Goal: Task Accomplishment & Management: Manage account settings

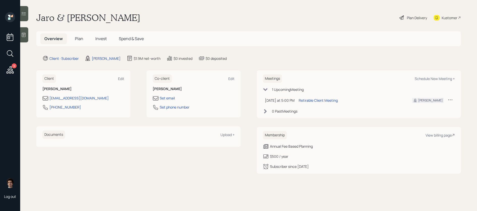
click at [414, 11] on main "Jaro & [PERSON_NAME] Plan Delivery Kustomer Overview Plan Invest Spend & Save C…" at bounding box center [248, 105] width 457 height 211
click at [414, 18] on div "Plan Delivery" at bounding box center [417, 17] width 20 height 5
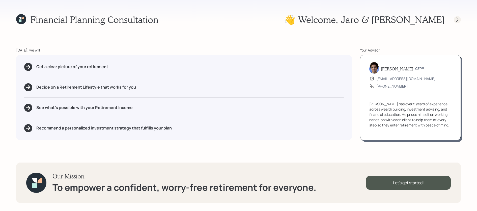
click at [459, 21] on icon at bounding box center [457, 19] width 5 height 5
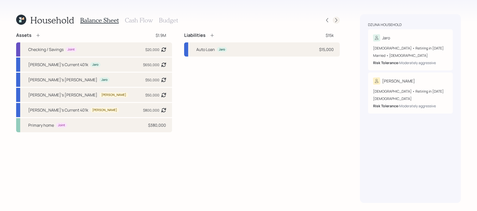
click at [339, 21] on div at bounding box center [336, 20] width 7 height 7
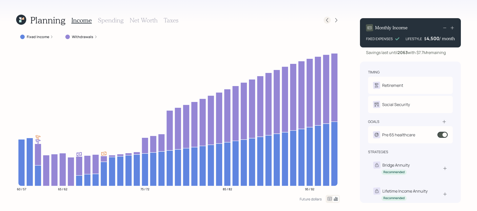
click at [326, 21] on icon at bounding box center [327, 20] width 5 height 5
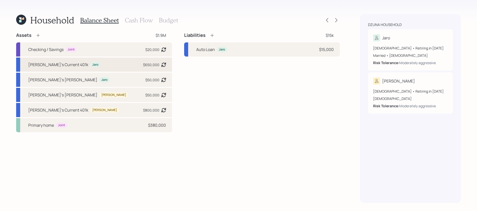
click at [118, 62] on div "[PERSON_NAME]'s Current 401k Jaro $650,000 Asset balance last updated on [DATE]." at bounding box center [94, 65] width 156 height 14
select select "company_sponsored"
select select "balanced"
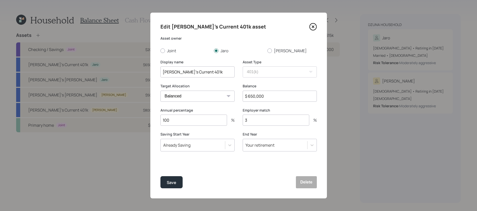
drag, startPoint x: 267, startPoint y: 98, endPoint x: 226, endPoint y: 97, distance: 41.4
click at [226, 97] on div "Target Allocation Cash Conservative Balanced Aggressive Balance $ 650,000" at bounding box center [239, 96] width 156 height 24
type input "$ 735,000"
click at [161, 176] on button "Save" at bounding box center [172, 182] width 22 height 12
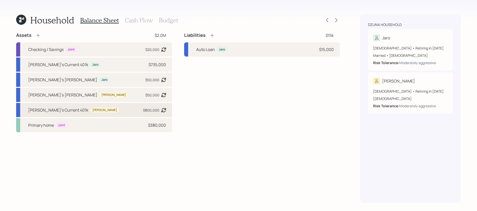
click at [140, 115] on div "[PERSON_NAME]'s Current 401k [PERSON_NAME] $800,000 Asset balance last updated …" at bounding box center [94, 110] width 156 height 14
select select "company_sponsored"
select select "balanced"
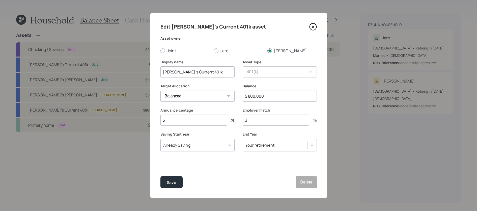
click at [266, 91] on input "$ 800,000" at bounding box center [280, 96] width 74 height 11
drag, startPoint x: 266, startPoint y: 95, endPoint x: 210, endPoint y: 90, distance: 56.3
click at [210, 90] on div "Target Allocation Cash Conservative Balanced Aggressive Balance $ 800,000" at bounding box center [239, 96] width 156 height 24
type input "$ 890,000"
click at [161, 176] on button "Save" at bounding box center [172, 182] width 22 height 12
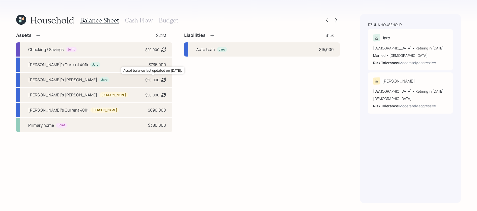
click at [152, 78] on div "$50,000" at bounding box center [152, 79] width 14 height 5
select select "roth_ira"
select select "balanced"
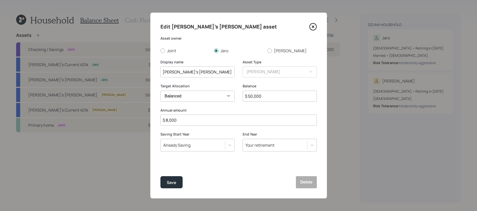
drag, startPoint x: 272, startPoint y: 95, endPoint x: 212, endPoint y: 93, distance: 59.6
click at [212, 93] on div "Target Allocation Cash Conservative Balanced Aggressive Balance $ 50,000" at bounding box center [239, 96] width 156 height 24
type input "$ 65,000"
click at [161, 176] on button "Save" at bounding box center [172, 182] width 22 height 12
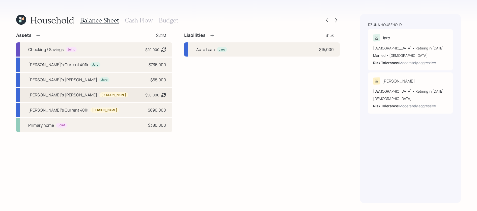
click at [127, 92] on div "[PERSON_NAME]'s [PERSON_NAME] [PERSON_NAME] $50,000 Asset balance last updated …" at bounding box center [94, 95] width 156 height 14
select select "roth_ira"
select select "balanced"
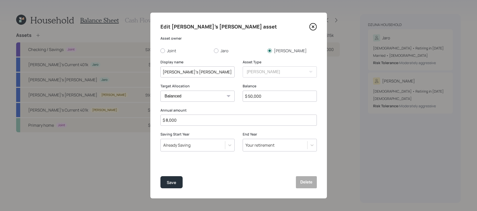
drag, startPoint x: 279, startPoint y: 94, endPoint x: 219, endPoint y: 94, distance: 60.6
click at [219, 94] on div "Target Allocation Cash Conservative Balanced Aggressive Balance $ 50,000" at bounding box center [239, 96] width 156 height 24
type input "$ 65,000"
click at [161, 176] on button "Save" at bounding box center [172, 182] width 22 height 12
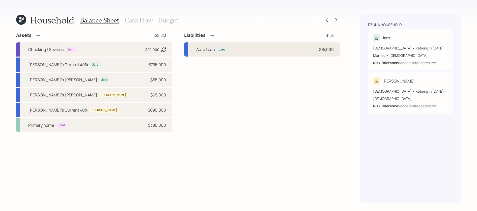
click at [319, 48] on div "$15,000" at bounding box center [326, 49] width 15 height 6
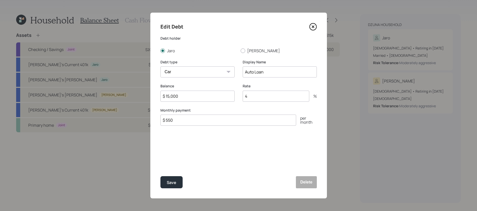
drag, startPoint x: 187, startPoint y: 96, endPoint x: 65, endPoint y: 95, distance: 121.7
click at [65, 95] on div "Edit Debt Debt holder [PERSON_NAME] Debt type Car Credit Card Medical Student O…" at bounding box center [238, 105] width 477 height 211
type input "$ 9,000"
click at [161, 176] on button "Save" at bounding box center [172, 182] width 22 height 12
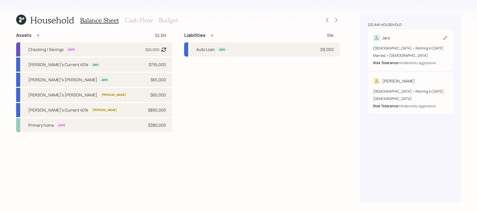
click at [414, 42] on div "[DEMOGRAPHIC_DATA] • Retiring in [DATE] Married • [DEMOGRAPHIC_DATA] Risk Toler…" at bounding box center [410, 53] width 75 height 24
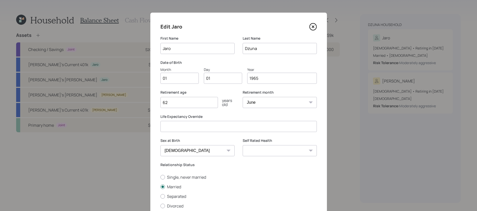
click at [259, 101] on select "January February March April May June July August September October November De…" at bounding box center [280, 102] width 74 height 11
select select "5"
click at [243, 97] on select "January February March April May June July August September October November De…" at bounding box center [280, 102] width 74 height 11
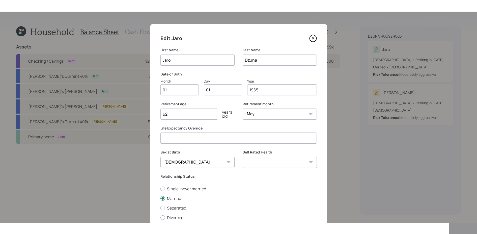
scroll to position [18, 0]
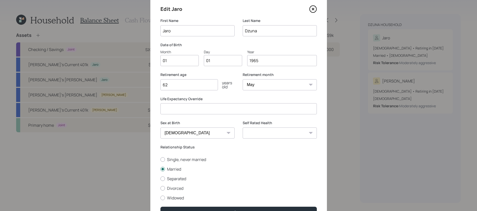
click at [297, 206] on div "Edit Jaro First Name [PERSON_NAME] Last Name Dzuna Date of Birth Month 01 Day 0…" at bounding box center [238, 111] width 177 height 233
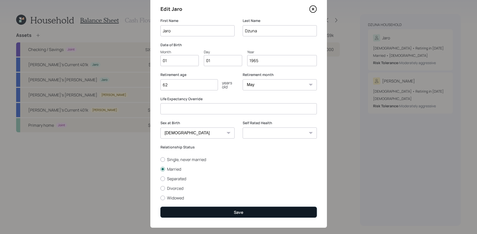
click at [299, 211] on button "Save" at bounding box center [239, 212] width 156 height 11
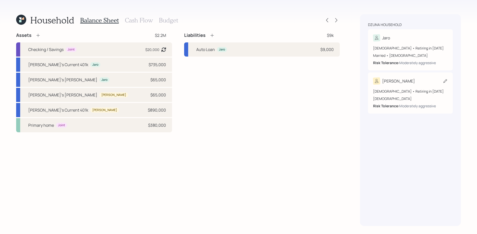
click at [399, 81] on div "[PERSON_NAME]" at bounding box center [410, 80] width 75 height 7
select select "6"
select select "[DEMOGRAPHIC_DATA]"
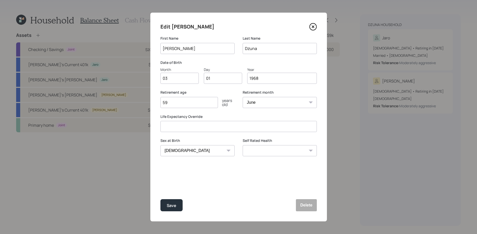
click at [258, 101] on select "January February March April May June July August September October November De…" at bounding box center [280, 102] width 74 height 11
select select "5"
click at [243, 97] on select "January February March April May June July August September October November De…" at bounding box center [280, 102] width 74 height 11
click at [181, 204] on button "Save" at bounding box center [172, 205] width 22 height 12
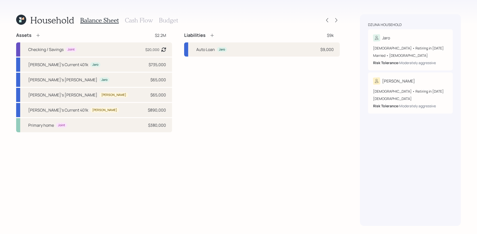
click at [122, 25] on div "Balance Sheet Cash Flow Budget" at bounding box center [129, 20] width 98 height 12
click at [132, 21] on h3 "Cash Flow" at bounding box center [139, 20] width 28 height 7
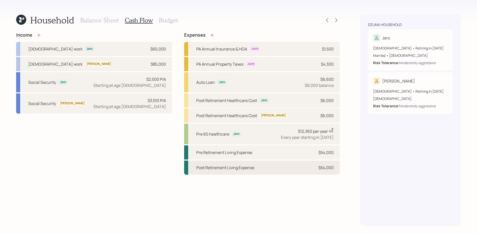
click at [276, 169] on div "Post Retirement Living Expense $54,000" at bounding box center [262, 168] width 156 height 14
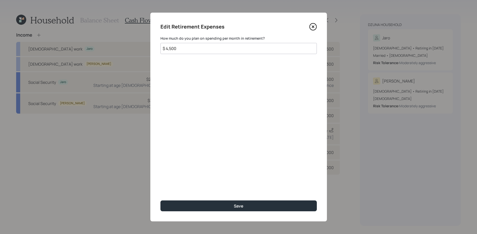
drag, startPoint x: 217, startPoint y: 47, endPoint x: 144, endPoint y: 47, distance: 72.4
click at [144, 47] on div "Edit Retirement Expenses How much do you plan on spending per month in retireme…" at bounding box center [238, 117] width 477 height 234
click at [315, 29] on icon at bounding box center [313, 26] width 7 height 7
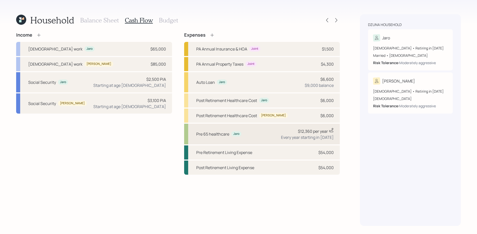
click at [256, 135] on div "Pre 65 healthcare Jaro $12,360 per year This value is a current estimate based …" at bounding box center [262, 134] width 156 height 21
select select "1"
select select "2027"
select select "2030"
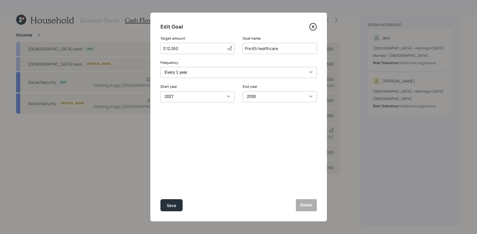
click at [311, 27] on icon at bounding box center [313, 27] width 8 height 8
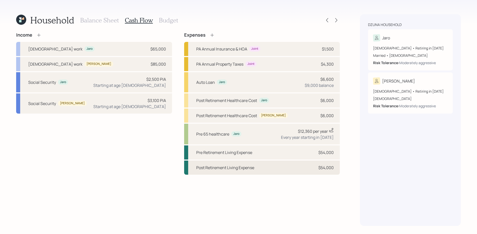
click at [256, 164] on div "Post Retirement Living Expense $54,000" at bounding box center [262, 168] width 156 height 14
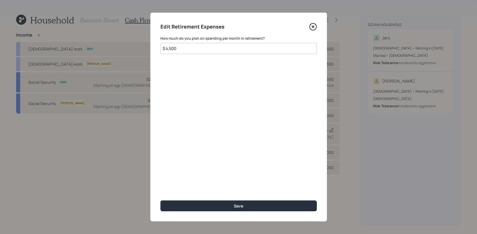
drag, startPoint x: 184, startPoint y: 52, endPoint x: 95, endPoint y: 23, distance: 93.8
click at [95, 23] on div "Edit Retirement Expenses How much do you plan on spending per month in retireme…" at bounding box center [238, 117] width 477 height 234
type input "$ 8,000"
click at [161, 200] on button "Save" at bounding box center [239, 205] width 156 height 11
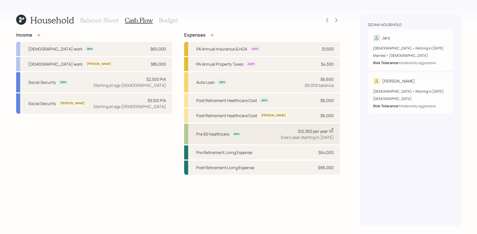
click at [276, 134] on div "Pre 65 healthcare Jaro $12,360 per year This value is a current estimate based …" at bounding box center [262, 134] width 156 height 21
select select "1"
select select "2027"
select select "2030"
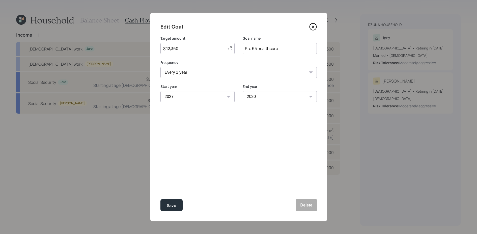
click at [314, 26] on icon at bounding box center [313, 27] width 8 height 8
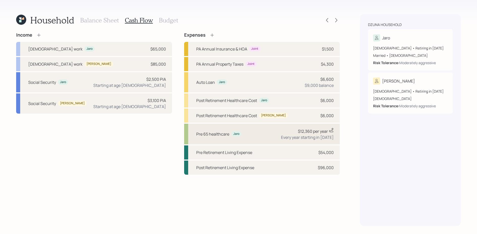
click at [265, 142] on div "Pre 65 healthcare Jaro $12,360 per year This value is a current estimate based …" at bounding box center [262, 134] width 156 height 21
select select "1"
select select "2027"
select select "2030"
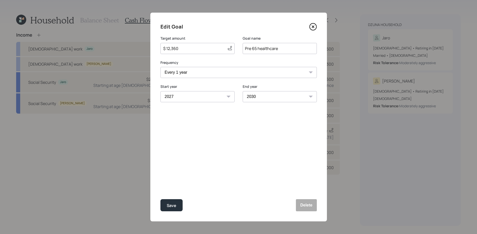
drag, startPoint x: 199, startPoint y: 51, endPoint x: 92, endPoint y: 46, distance: 106.9
click at [82, 52] on div "Edit Goal Target amount $ 12,360 This value is a current estimate based on a va…" at bounding box center [238, 117] width 477 height 234
click at [203, 52] on div "$ 12,360 This value is a current estimate based on a value of $12,000 collected…" at bounding box center [198, 48] width 74 height 11
drag, startPoint x: 202, startPoint y: 50, endPoint x: 122, endPoint y: 27, distance: 83.6
click at [122, 27] on div "Edit Goal Target amount $ 12,360 This value is a current estimate based on a va…" at bounding box center [238, 117] width 477 height 234
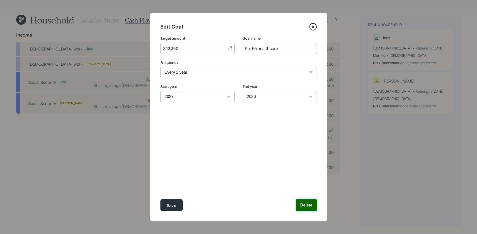
click at [310, 210] on button "Delete" at bounding box center [306, 205] width 21 height 12
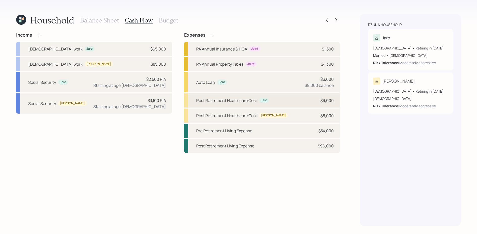
click at [273, 100] on div "Post Retirement Healthcare Cost Jaro $6,000" at bounding box center [262, 100] width 156 height 14
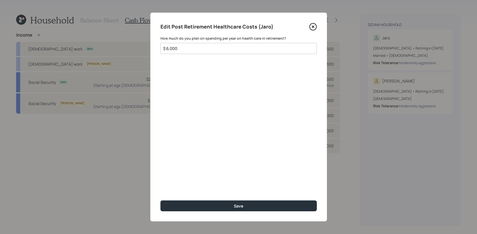
click at [316, 24] on icon at bounding box center [313, 27] width 8 height 8
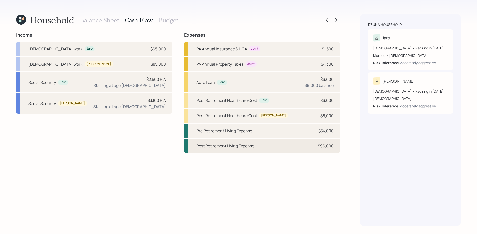
click at [246, 148] on div "Post Retirement Living Expense" at bounding box center [225, 146] width 58 height 6
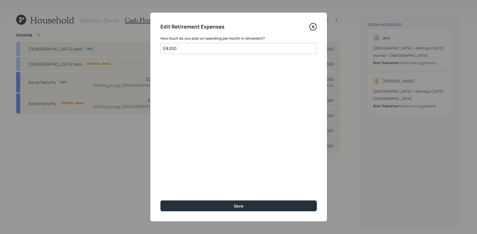
click at [309, 28] on icon at bounding box center [313, 27] width 8 height 8
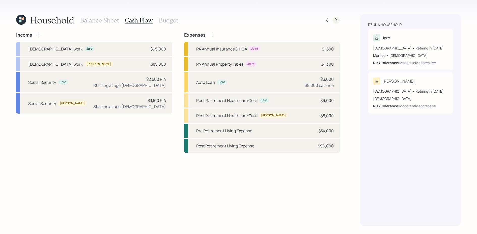
click at [336, 20] on icon at bounding box center [336, 20] width 5 height 5
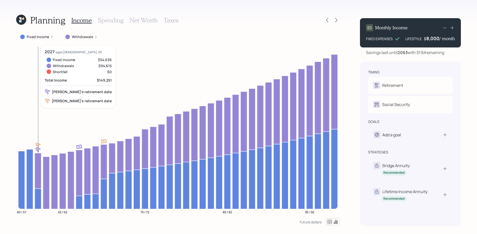
click at [38, 197] on icon at bounding box center [38, 198] width 7 height 20
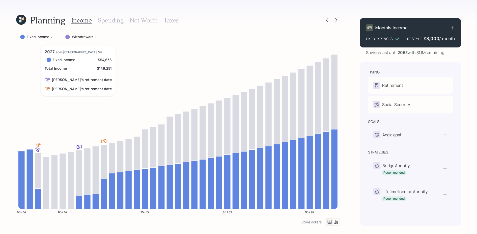
click at [38, 197] on icon at bounding box center [38, 198] width 7 height 20
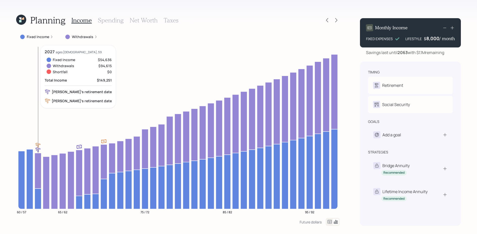
click at [38, 177] on icon at bounding box center [38, 171] width 7 height 36
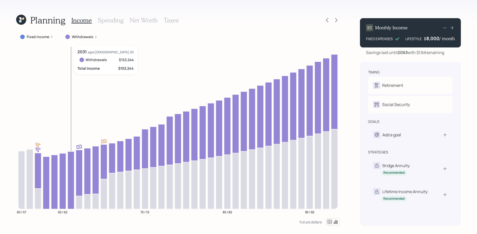
click at [70, 177] on icon at bounding box center [71, 180] width 7 height 58
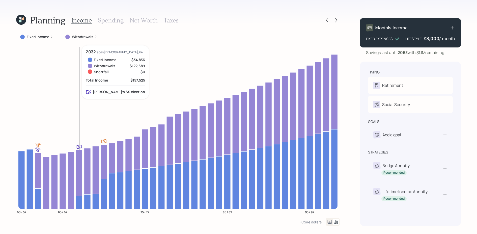
click at [78, 198] on icon at bounding box center [79, 202] width 7 height 13
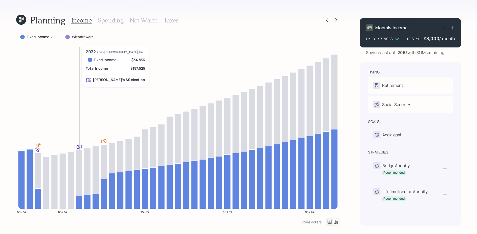
click at [78, 198] on icon at bounding box center [79, 202] width 7 height 13
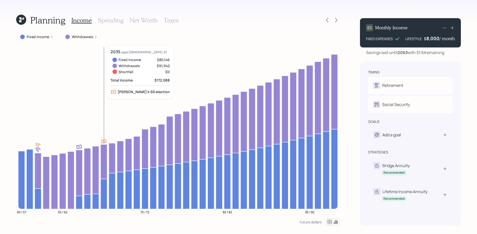
click at [105, 161] on icon at bounding box center [104, 161] width 7 height 35
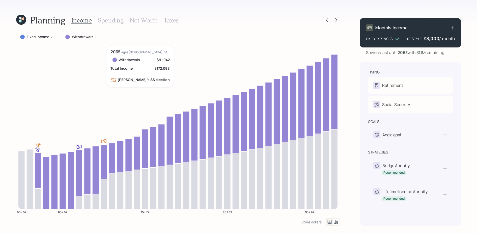
click at [105, 161] on icon at bounding box center [104, 161] width 7 height 35
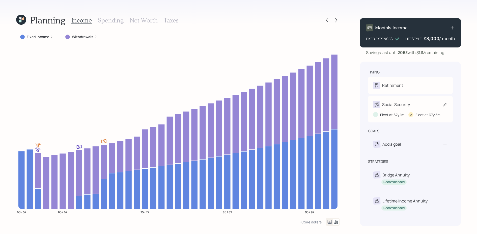
click at [405, 104] on div "Social Security" at bounding box center [396, 104] width 28 height 6
select select "3"
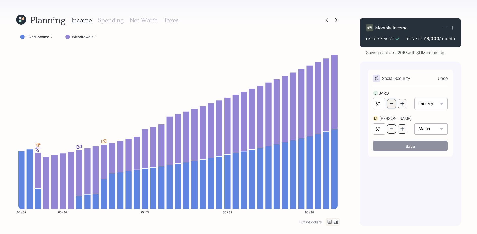
click at [391, 105] on icon "button" at bounding box center [392, 104] width 4 height 4
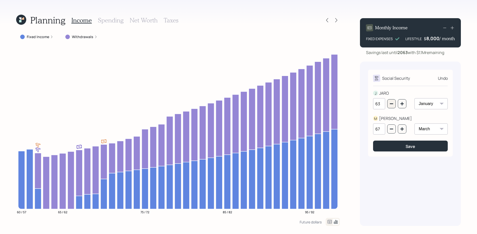
type input "62"
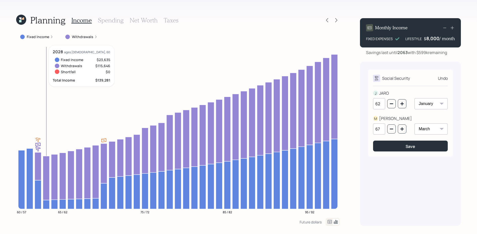
click at [43, 205] on icon at bounding box center [46, 204] width 7 height 9
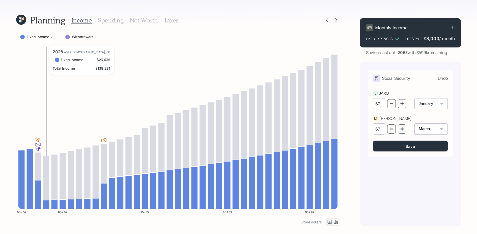
click at [44, 205] on icon at bounding box center [46, 204] width 7 height 9
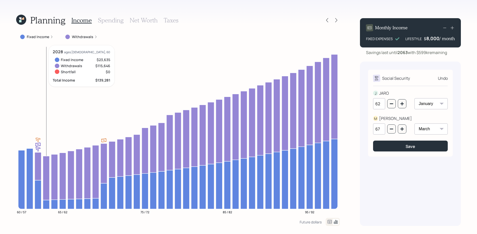
click at [45, 192] on icon at bounding box center [46, 178] width 7 height 44
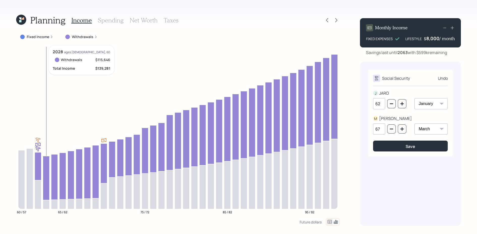
click at [45, 192] on icon at bounding box center [46, 178] width 7 height 44
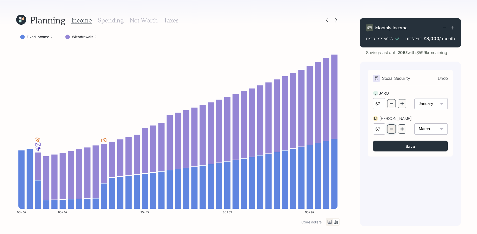
click at [391, 126] on button "button" at bounding box center [391, 128] width 9 height 9
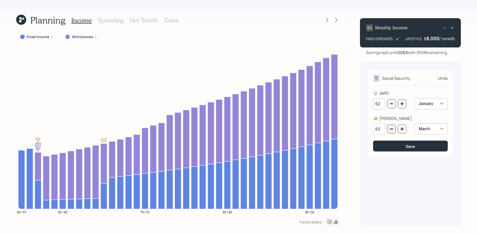
type input "62"
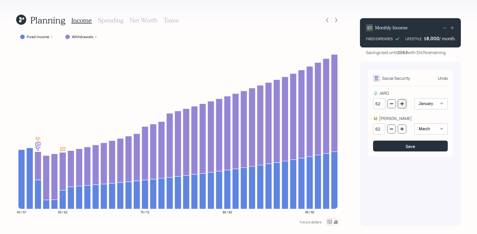
click at [402, 108] on button "button" at bounding box center [402, 103] width 9 height 9
click at [402, 104] on icon "button" at bounding box center [402, 104] width 4 height 4
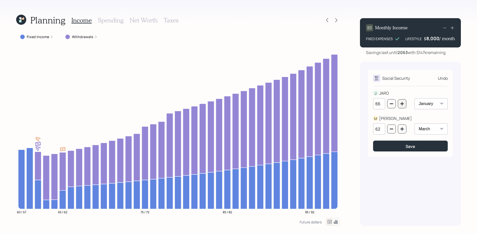
type input "67"
click at [401, 130] on icon "button" at bounding box center [402, 129] width 4 height 4
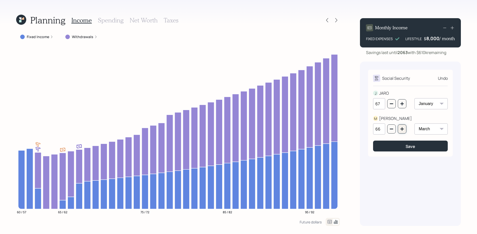
click at [401, 130] on icon "button" at bounding box center [402, 129] width 4 height 4
type input "67"
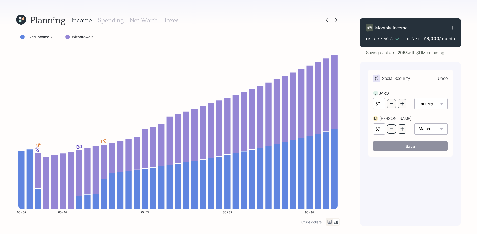
drag, startPoint x: 449, startPoint y: 53, endPoint x: 418, endPoint y: 54, distance: 30.5
click at [418, 54] on div "Savings last until [DATE] with $1.1M remaining" at bounding box center [410, 52] width 101 height 6
click at [392, 103] on icon "button" at bounding box center [392, 104] width 4 height 4
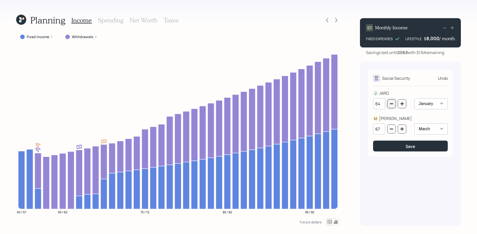
click at [392, 103] on icon "button" at bounding box center [392, 104] width 4 height 4
type input "62"
click at [395, 130] on button "button" at bounding box center [391, 128] width 9 height 9
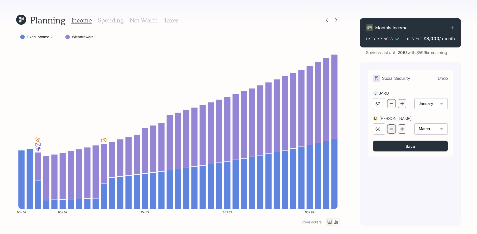
click at [395, 130] on button "button" at bounding box center [391, 128] width 9 height 9
click at [394, 130] on button "button" at bounding box center [391, 128] width 9 height 9
type input "62"
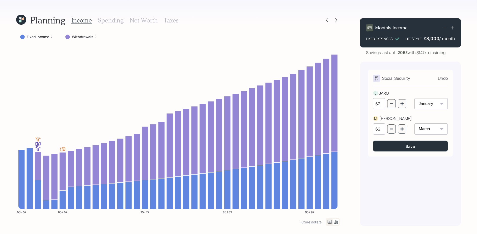
click at [440, 57] on div "Monthly Income FIXED EXPENSES LIFESTYLE $ 8,000 / month Savings last until [DAT…" at bounding box center [410, 120] width 101 height 212
drag, startPoint x: 450, startPoint y: 54, endPoint x: 418, endPoint y: 53, distance: 32.1
click at [418, 53] on div "Savings last until [DATE] with $147k remaining" at bounding box center [410, 52] width 101 height 6
click at [404, 105] on icon "button" at bounding box center [402, 104] width 4 height 4
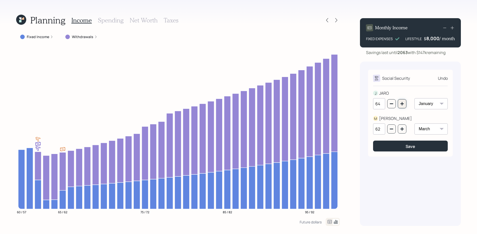
click at [404, 105] on icon "button" at bounding box center [402, 104] width 4 height 4
type input "67"
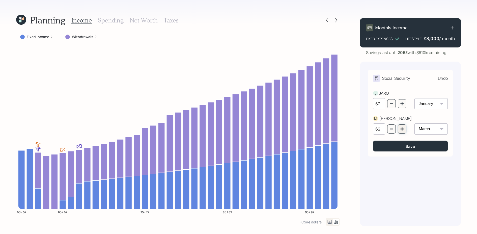
click at [403, 130] on icon "button" at bounding box center [402, 129] width 4 height 4
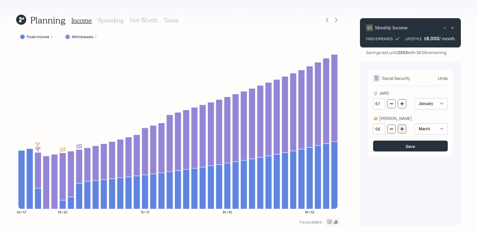
type input "67"
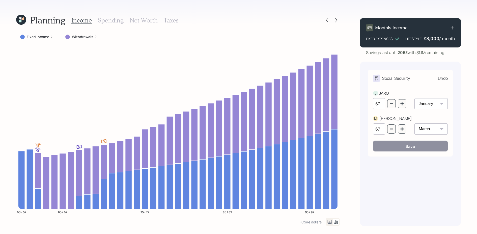
click at [372, 164] on div "Social Security Undo J JARO 67 January February March April May June July Augus…" at bounding box center [410, 144] width 101 height 164
click at [325, 21] on icon at bounding box center [327, 20] width 5 height 5
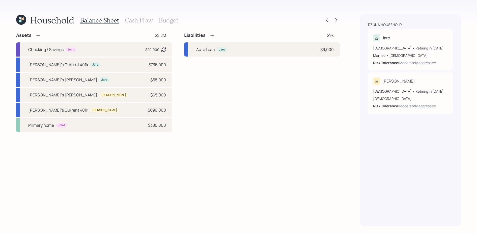
click at [141, 22] on h3 "Cash Flow" at bounding box center [139, 20] width 28 height 7
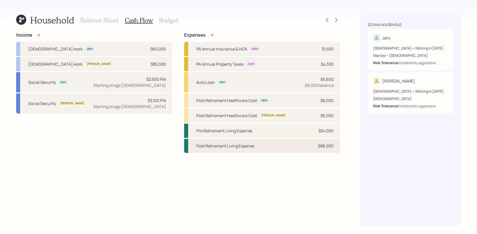
click at [300, 142] on div "Post Retirement Living Expense $96,000" at bounding box center [262, 146] width 156 height 14
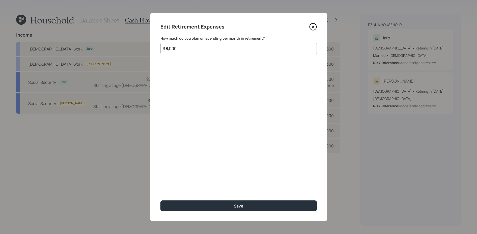
drag, startPoint x: 219, startPoint y: 49, endPoint x: 103, endPoint y: 48, distance: 115.8
click at [103, 48] on div "Edit Retirement Expenses How much do you plan on spending per month in retireme…" at bounding box center [238, 117] width 477 height 234
type input "$ 4,500"
click at [161, 200] on button "Save" at bounding box center [239, 205] width 156 height 11
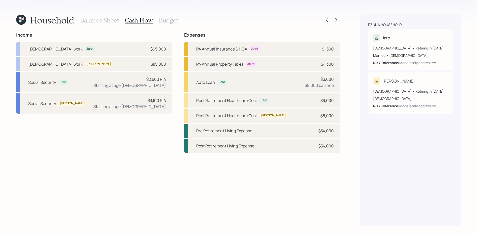
click at [210, 37] on icon at bounding box center [212, 35] width 5 height 5
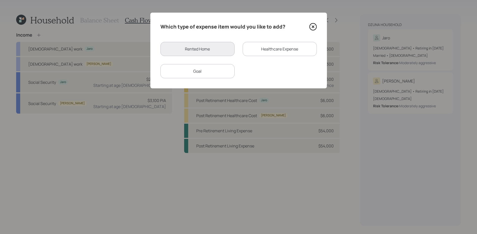
click at [201, 71] on div "Goal" at bounding box center [198, 71] width 74 height 14
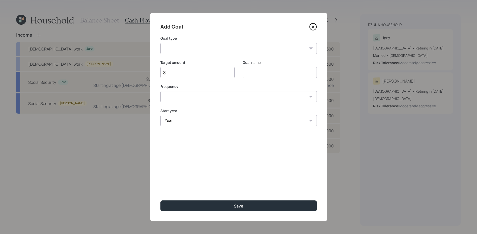
click at [188, 72] on input "$" at bounding box center [196, 72] width 66 height 6
type input "$ 4,500"
click at [227, 52] on select "Create an emergency fund Donate to charity Purchase a home Make a purchase Supp…" at bounding box center [239, 48] width 156 height 11
select select "other"
click at [161, 43] on select "Create an emergency fund Donate to charity Purchase a home Make a purchase Supp…" at bounding box center [239, 48] width 156 height 11
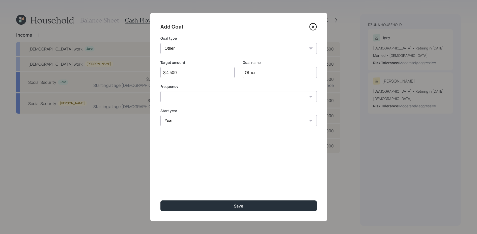
click at [252, 72] on input "Other" at bounding box center [280, 72] width 74 height 11
type input "Extra expenses"
click at [240, 98] on select "One time Every 1 year Every 2 years Every 3 years Every 4 years Every 5 years E…" at bounding box center [239, 96] width 156 height 11
select select "1"
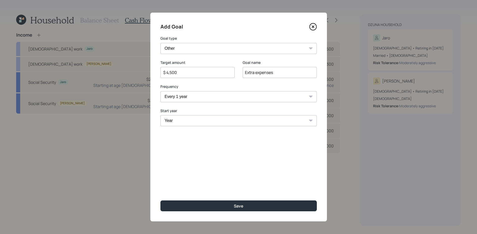
click at [161, 91] on select "One time Every 1 year Every 2 years Every 3 years Every 4 years Every 5 years E…" at bounding box center [239, 96] width 156 height 11
click at [189, 116] on select "Year [DATE] 2026 2027 2028 2029 2030 2031 2032 2033 2034 2035 2036 2037 2038 20…" at bounding box center [198, 120] width 74 height 11
select select "2027"
click at [161, 115] on select "Year [DATE] 2026 2027 2028 2029 2030 2031 2032 2033 2034 2035 2036 2037 2038 20…" at bounding box center [198, 120] width 74 height 11
click at [270, 124] on select "Year [DATE] 2028 2029 2030 2031 2032 2033 2034 2035 2036 2037 2038 2039 2040 20…" at bounding box center [280, 120] width 74 height 11
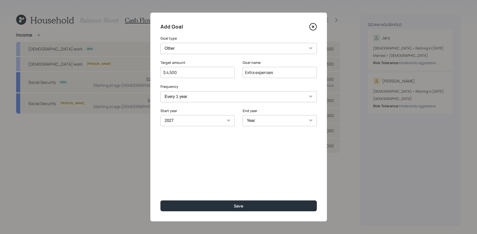
select select "2037"
click at [243, 115] on select "Year [DATE] 2028 2029 2030 2031 2032 2033 2034 2035 2036 2037 2038 2039 2040 20…" at bounding box center [280, 120] width 74 height 11
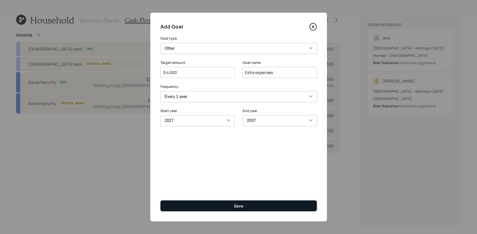
click at [236, 202] on button "Save" at bounding box center [239, 205] width 156 height 11
type input "$"
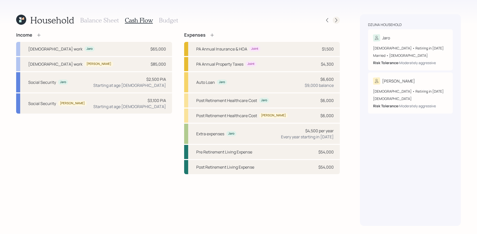
click at [336, 19] on icon at bounding box center [336, 20] width 5 height 5
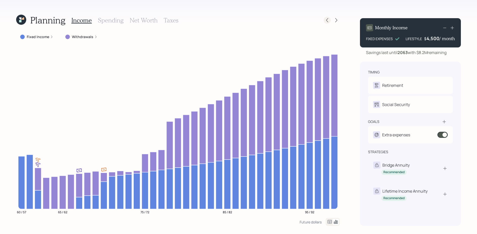
click at [324, 21] on div at bounding box center [327, 20] width 7 height 7
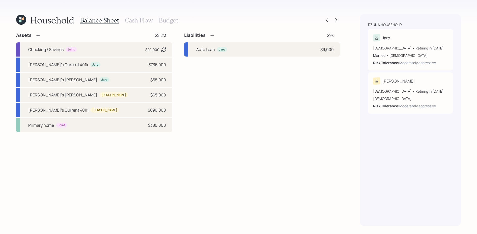
click at [134, 21] on h3 "Cash Flow" at bounding box center [139, 20] width 28 height 7
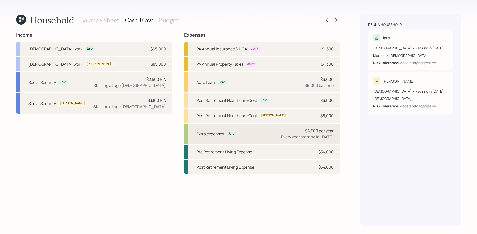
click at [250, 130] on div "Extra expenses Jaro $4,500 per year Every year starting in [DATE]" at bounding box center [262, 134] width 156 height 20
select select "1"
select select "2027"
select select "2037"
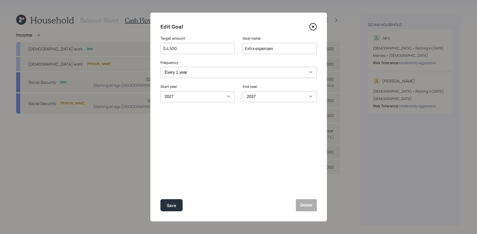
drag, startPoint x: 184, startPoint y: 49, endPoint x: 127, endPoint y: 47, distance: 57.1
click at [127, 47] on div "Edit Goal Target amount $ 4,500 Goal name Extra expenses Frequency One time Eve…" at bounding box center [238, 117] width 477 height 234
click at [161, 199] on button "Save" at bounding box center [172, 205] width 22 height 12
type input "$ 4,500"
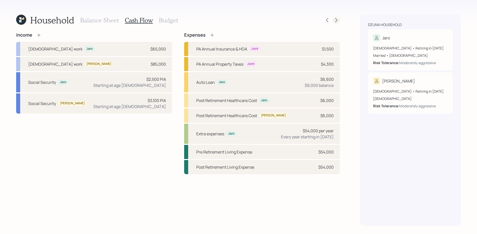
click at [335, 18] on icon at bounding box center [336, 20] width 5 height 5
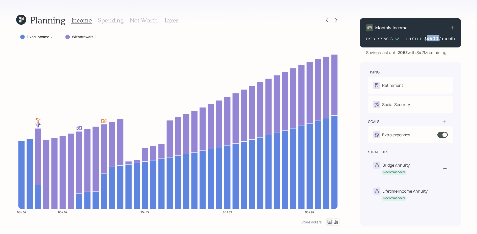
drag, startPoint x: 440, startPoint y: 36, endPoint x: 429, endPoint y: 40, distance: 11.9
click at [429, 40] on div "$ 4500 / month" at bounding box center [440, 38] width 31 height 6
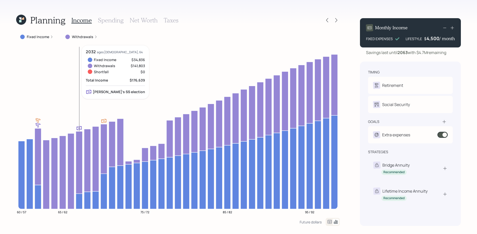
click at [78, 174] on icon at bounding box center [79, 162] width 7 height 62
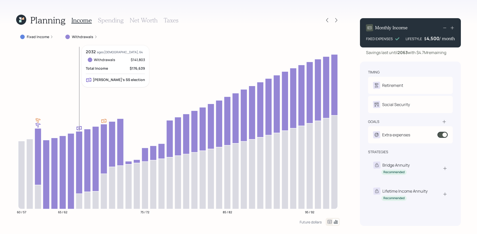
click at [78, 174] on icon at bounding box center [79, 162] width 7 height 62
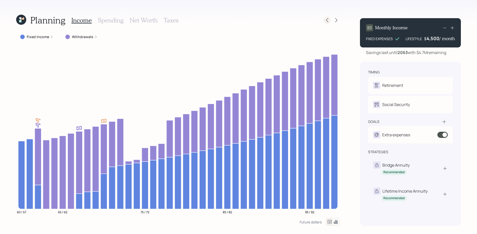
click at [326, 17] on div at bounding box center [327, 20] width 7 height 7
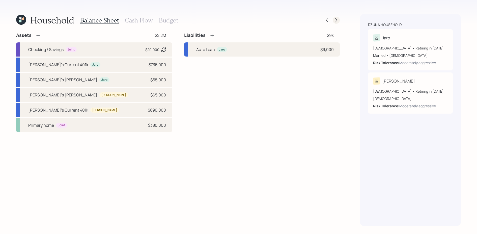
click at [336, 18] on icon at bounding box center [336, 20] width 5 height 5
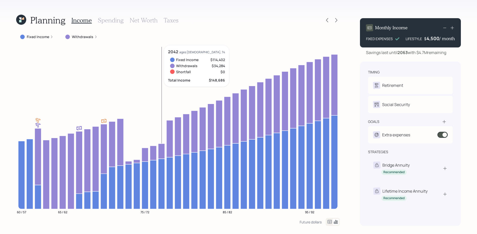
click at [161, 151] on icon at bounding box center [161, 150] width 7 height 15
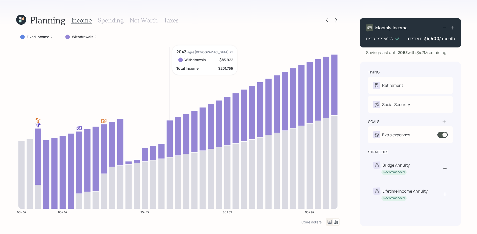
click at [168, 125] on icon at bounding box center [170, 138] width 7 height 37
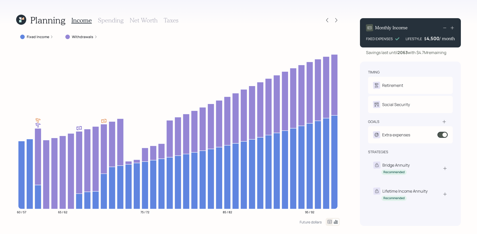
drag, startPoint x: 450, startPoint y: 51, endPoint x: 418, endPoint y: 54, distance: 32.1
click at [418, 54] on div "Savings last until [DATE] with $4.7M remaining" at bounding box center [410, 52] width 101 height 6
click at [441, 55] on div "Savings last until [DATE] with $4.7M remaining" at bounding box center [406, 52] width 80 height 6
click at [46, 168] on icon at bounding box center [46, 174] width 7 height 69
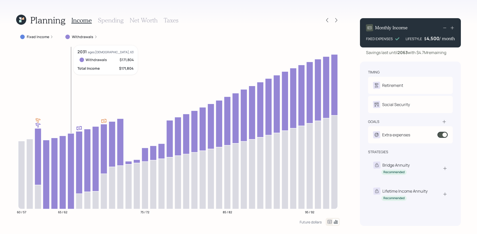
click at [71, 166] on icon at bounding box center [71, 170] width 7 height 75
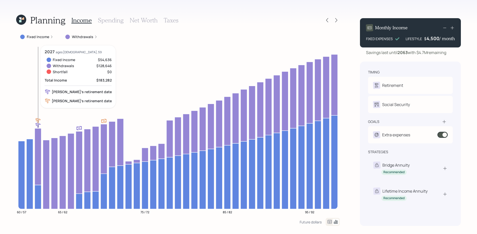
click at [38, 148] on icon at bounding box center [38, 156] width 7 height 57
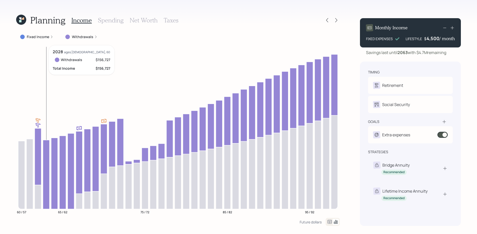
click at [50, 159] on icon "60 / 57 65 / 62 75 / 72 85 / 82 95 / 92" at bounding box center [178, 131] width 324 height 172
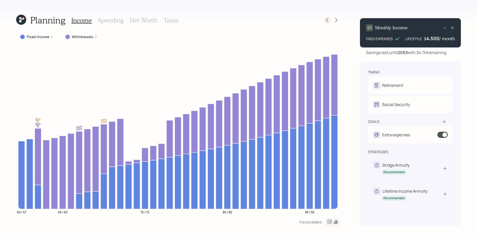
click at [329, 20] on icon at bounding box center [327, 20] width 5 height 5
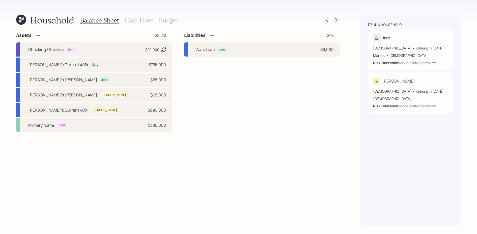
click at [339, 20] on icon at bounding box center [336, 20] width 5 height 5
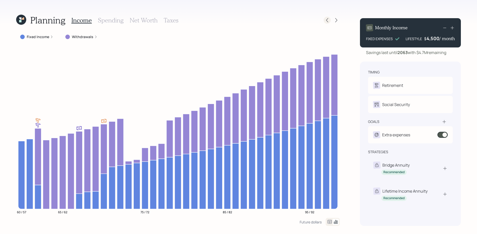
click at [326, 20] on icon at bounding box center [327, 20] width 5 height 5
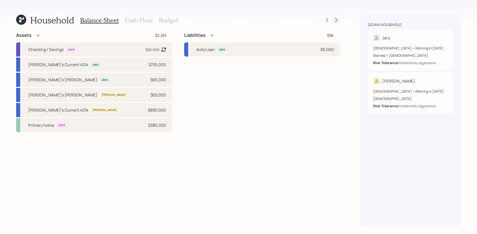
click at [335, 20] on icon at bounding box center [336, 20] width 5 height 5
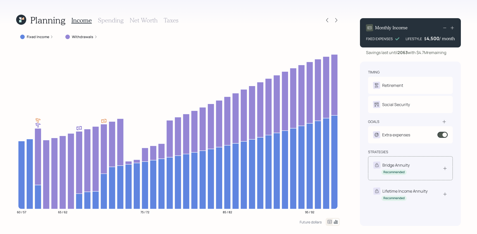
click at [445, 169] on icon at bounding box center [445, 168] width 5 height 5
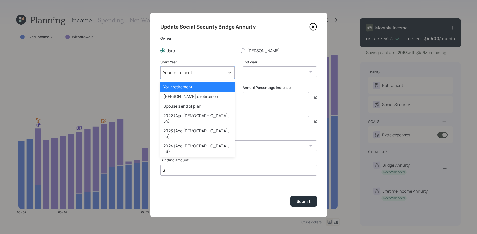
click at [217, 69] on div "Your retirement" at bounding box center [193, 72] width 64 height 9
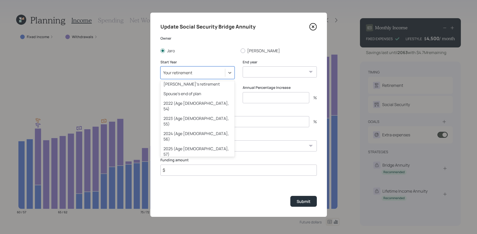
scroll to position [13, 0]
click at [197, 173] on div "2027 (Age [DEMOGRAPHIC_DATA], 59)" at bounding box center [198, 180] width 74 height 15
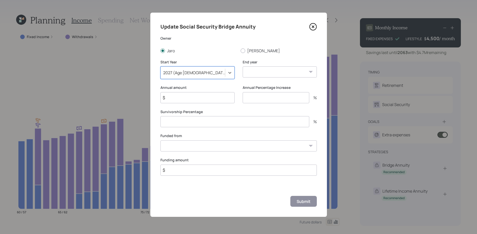
click at [272, 73] on select "2025 2026 2027 2028 2029 2030 2031 2032 2033 2034 2035 2036 2037 2038 2039 2040…" at bounding box center [280, 71] width 74 height 11
click at [262, 72] on select "2025 2026 2027 2028 2029 2030 2031 2032 2033 2034 2035 2036 2037 2038 2039 2040…" at bounding box center [280, 71] width 74 height 11
select select "2034"
click at [243, 66] on select "2025 2026 2027 2028 2029 2030 2031 2032 2033 2034 2035 2036 2037 2038 2039 2040…" at bounding box center [280, 71] width 74 height 11
click at [213, 86] on label "Annual amount" at bounding box center [198, 87] width 74 height 5
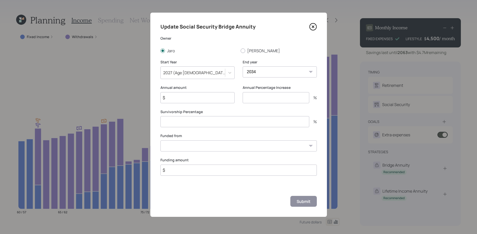
click at [213, 95] on input "$" at bounding box center [198, 97] width 74 height 11
click at [183, 143] on div "Funded from [PERSON_NAME]'s Current 401k ($735,000) [PERSON_NAME]'s [PERSON_NAM…" at bounding box center [239, 142] width 156 height 18
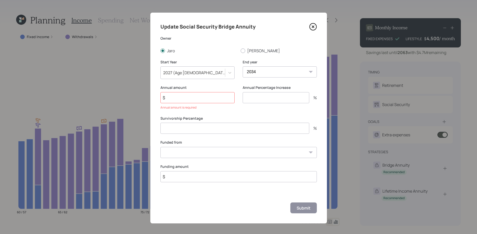
select select "4f782d77-f9d1-4e90-beca-4217138167c5"
click at [161, 147] on select "[PERSON_NAME]'s Current 401k ($735,000) [PERSON_NAME]'s [PERSON_NAME] ($65,000)…" at bounding box center [239, 152] width 156 height 11
click at [180, 177] on input "$" at bounding box center [239, 176] width 156 height 11
type input "$ 300,000"
click at [204, 99] on input "$" at bounding box center [198, 97] width 74 height 11
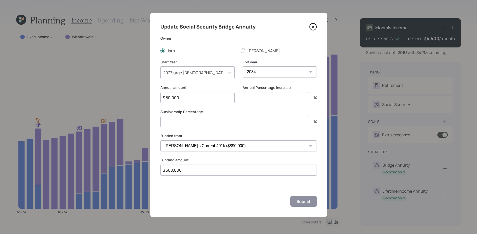
type input "$ 50,000"
click at [276, 99] on input "number" at bounding box center [276, 97] width 67 height 11
type input "0"
click at [314, 205] on button "Submit" at bounding box center [303, 201] width 27 height 11
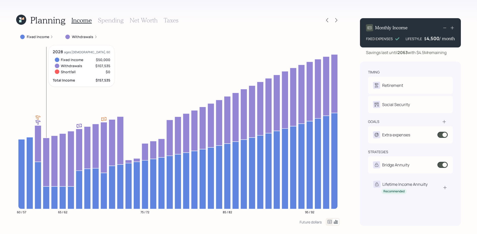
click at [46, 190] on icon at bounding box center [46, 197] width 7 height 22
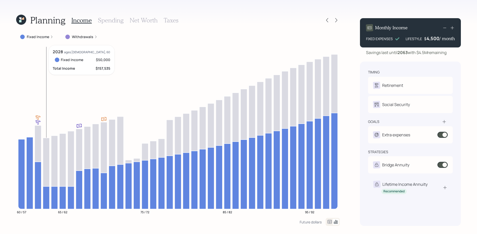
click at [46, 190] on icon at bounding box center [46, 197] width 7 height 22
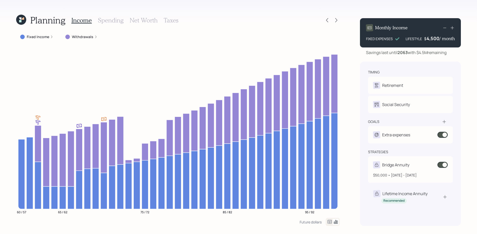
click at [431, 171] on div "$50,000 • [DATE] - [DATE]" at bounding box center [410, 172] width 75 height 9
select select "2034"
select select "4f782d77-f9d1-4e90-beca-4217138167c5"
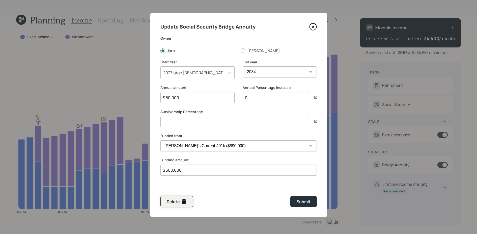
click at [181, 197] on button "Delete" at bounding box center [177, 201] width 33 height 11
type input "$"
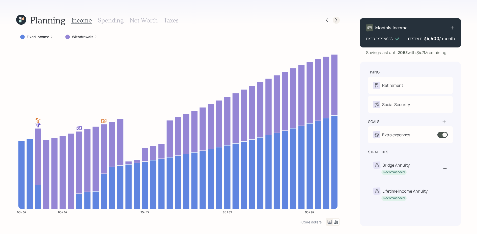
click at [336, 22] on icon at bounding box center [336, 20] width 5 height 5
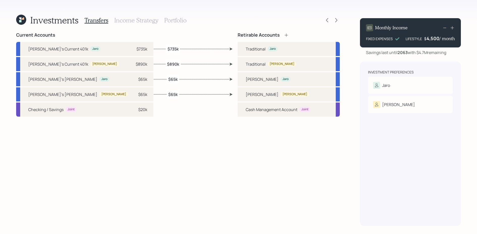
click at [154, 19] on h3 "Income Strategy" at bounding box center [136, 20] width 44 height 7
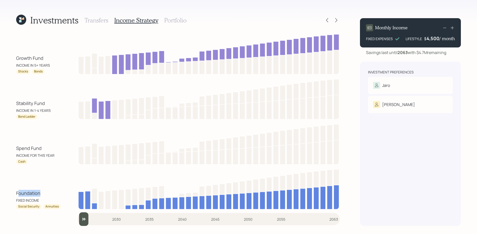
drag, startPoint x: 43, startPoint y: 190, endPoint x: 17, endPoint y: 196, distance: 26.4
click at [17, 196] on div "Foundation FIXED INCOME" at bounding box center [38, 196] width 45 height 13
click at [403, 90] on div "Risk Tolerance: Moderately aggressive" at bounding box center [410, 93] width 75 height 9
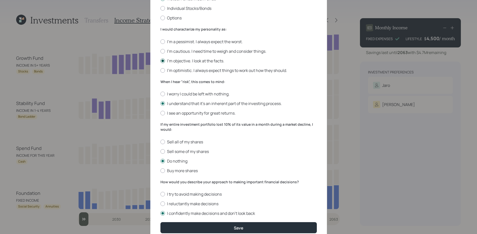
scroll to position [136, 0]
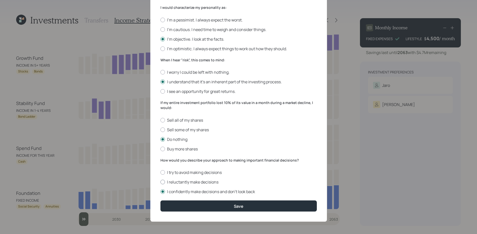
click at [178, 181] on label "I reluctantly make decisions" at bounding box center [239, 182] width 156 height 6
click at [161, 182] on input "I reluctantly make decisions" at bounding box center [160, 182] width 0 height 0
radio input "true"
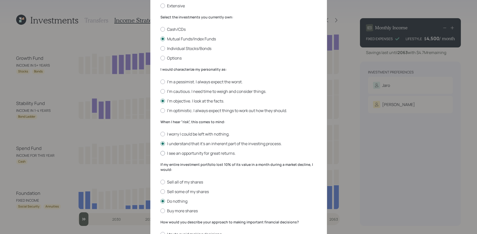
scroll to position [136, 0]
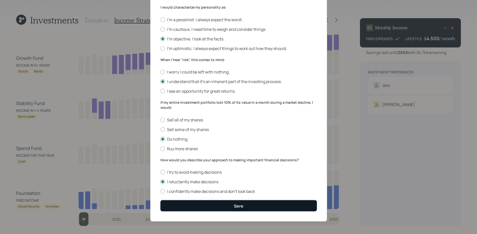
click at [207, 206] on button "Save" at bounding box center [239, 205] width 156 height 11
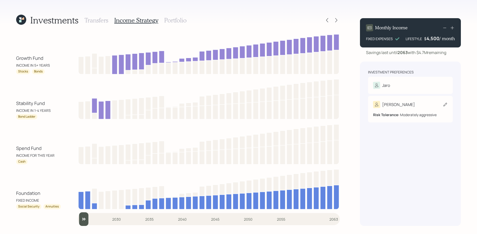
click at [404, 115] on div "Risk Tolerance: Moderately aggressive" at bounding box center [410, 112] width 75 height 9
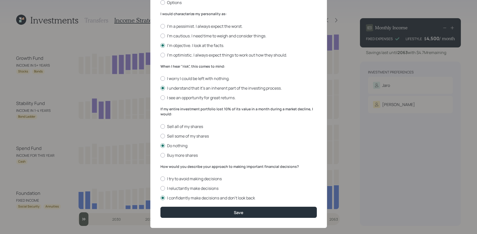
scroll to position [136, 0]
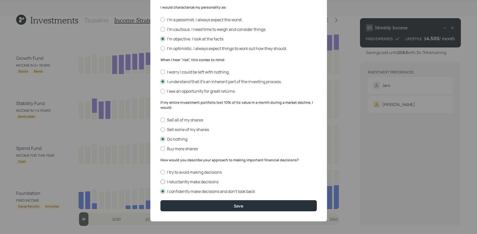
click at [174, 182] on label "I reluctantly make decisions" at bounding box center [239, 182] width 156 height 6
click at [161, 182] on input "I reluctantly make decisions" at bounding box center [160, 182] width 0 height 0
radio input "true"
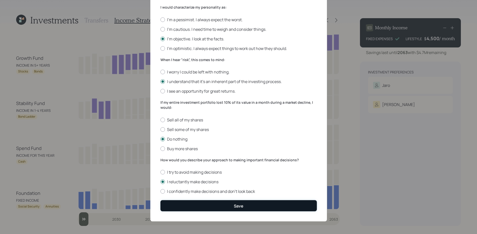
click at [177, 209] on button "Save" at bounding box center [239, 205] width 156 height 11
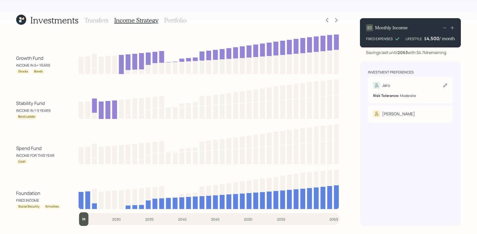
click at [398, 89] on div "Risk Tolerance: Moderate" at bounding box center [410, 93] width 75 height 9
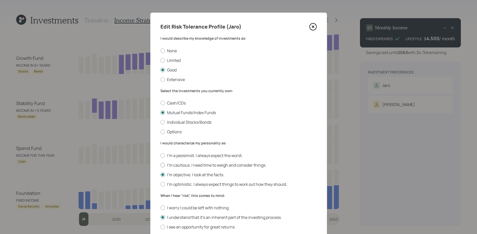
click at [183, 165] on label "I'm cautious. I need time to weigh and consider things." at bounding box center [239, 165] width 156 height 6
click at [161, 165] on input "I'm cautious. I need time to weigh and consider things." at bounding box center [160, 165] width 0 height 0
radio input "true"
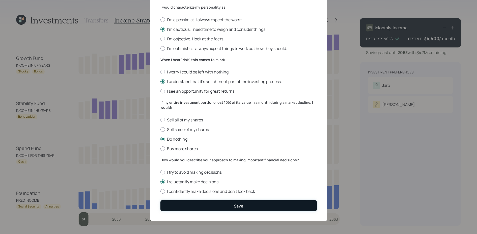
click at [199, 202] on button "Save" at bounding box center [239, 205] width 156 height 11
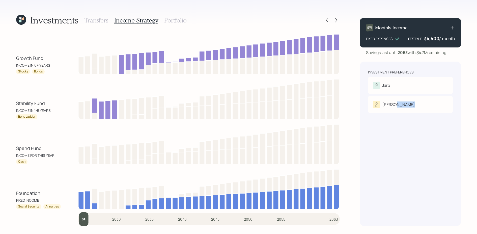
click at [396, 106] on div "[PERSON_NAME]" at bounding box center [398, 104] width 33 height 6
click at [412, 113] on div "Investment Preferences Jaro Risk Tolerance: Moderate [PERSON_NAME] Tolerance: M…" at bounding box center [410, 144] width 101 height 164
click at [412, 102] on div "[PERSON_NAME]" at bounding box center [410, 104] width 75 height 7
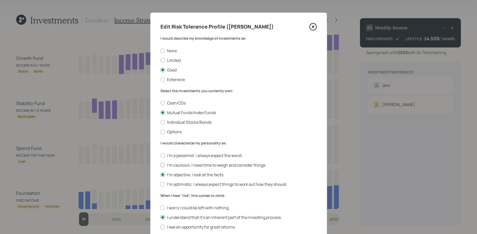
click at [184, 167] on label "I'm cautious. I need time to weigh and consider things." at bounding box center [239, 165] width 156 height 6
click at [161, 165] on input "I'm cautious. I need time to weigh and consider things." at bounding box center [160, 165] width 0 height 0
radio input "true"
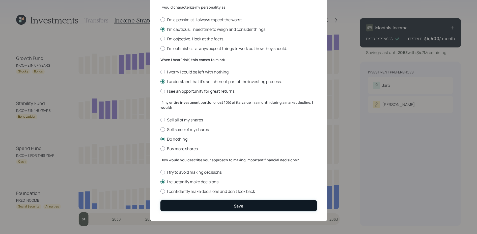
click at [183, 206] on button "Save" at bounding box center [239, 205] width 156 height 11
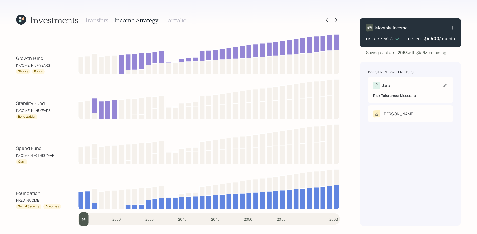
click at [392, 86] on div "Jaro" at bounding box center [410, 85] width 75 height 7
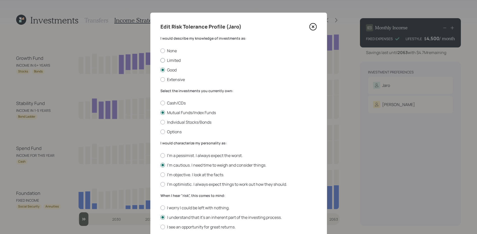
click at [173, 62] on label "Limited" at bounding box center [239, 61] width 156 height 6
click at [161, 60] on input "Limited" at bounding box center [160, 60] width 0 height 0
radio input "true"
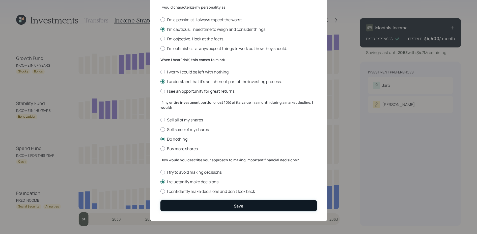
click at [225, 204] on button "Save" at bounding box center [239, 205] width 156 height 11
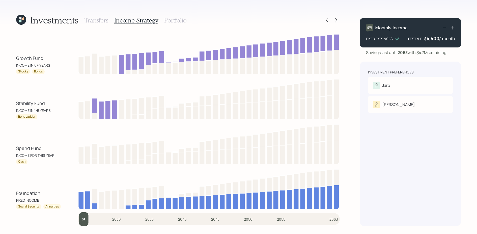
click at [399, 105] on div "[PERSON_NAME]" at bounding box center [410, 104] width 75 height 7
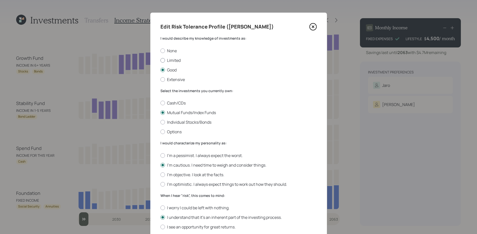
click at [171, 60] on label "Limited" at bounding box center [239, 61] width 156 height 6
click at [161, 60] on input "Limited" at bounding box center [160, 60] width 0 height 0
radio input "true"
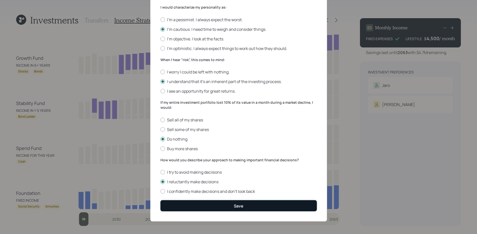
click at [210, 200] on button "Save" at bounding box center [239, 205] width 156 height 11
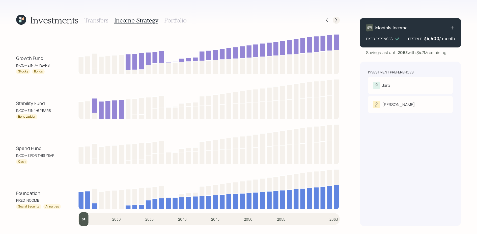
click at [336, 21] on icon at bounding box center [336, 20] width 2 height 4
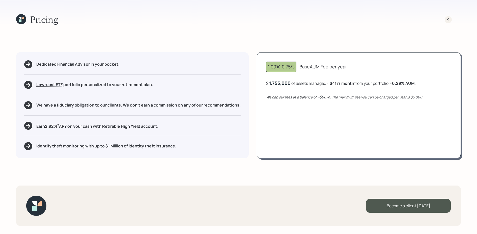
click at [451, 18] on icon at bounding box center [448, 19] width 5 height 5
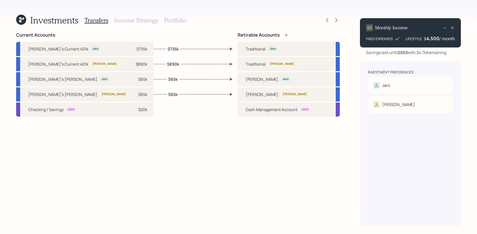
click at [168, 16] on div "Transfers Income Strategy Portfolio" at bounding box center [136, 20] width 102 height 12
click at [169, 24] on div "Transfers Income Strategy Portfolio" at bounding box center [136, 20] width 102 height 12
click at [171, 20] on h3 "Portfolio" at bounding box center [175, 20] width 22 height 7
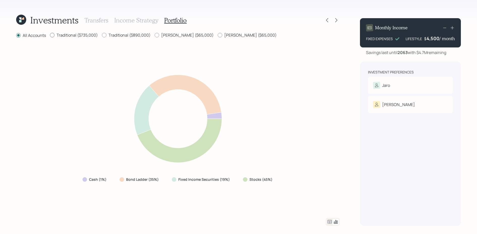
click at [90, 35] on label "Traditional ($735,000)" at bounding box center [74, 35] width 48 height 6
click at [50, 35] on input "Traditional ($735,000)" at bounding box center [50, 35] width 0 height 0
radio input "true"
radio input "false"
click at [113, 35] on label "Traditional ($890,000)" at bounding box center [126, 35] width 49 height 6
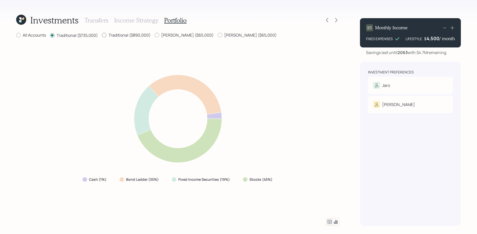
click at [102, 35] on input "Traditional ($890,000)" at bounding box center [102, 35] width 0 height 0
radio input "true"
click at [74, 36] on label "Traditional ($735,000)" at bounding box center [74, 35] width 48 height 6
click at [50, 35] on input "Traditional ($735,000)" at bounding box center [50, 35] width 0 height 0
radio input "true"
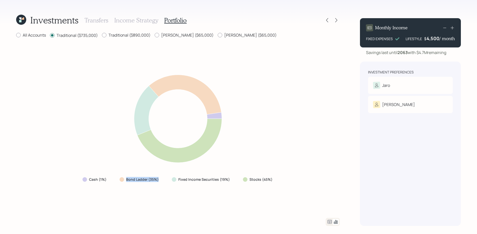
drag, startPoint x: 163, startPoint y: 181, endPoint x: 114, endPoint y: 181, distance: 49.5
click at [114, 181] on div "Cash (1%) Bond Ladder (35%) Fixed Income Securities (19%) Stocks (45%)" at bounding box center [177, 179] width 199 height 9
click at [330, 211] on icon at bounding box center [330, 222] width 6 height 6
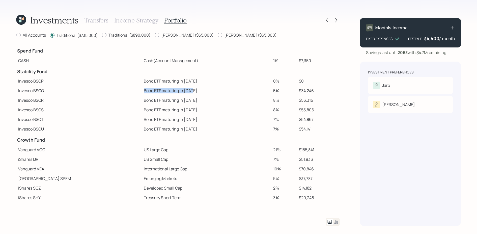
drag, startPoint x: 183, startPoint y: 92, endPoint x: 112, endPoint y: 92, distance: 70.7
click at [142, 92] on td "Bond ETF maturing in [DATE]" at bounding box center [206, 91] width 129 height 10
drag, startPoint x: 313, startPoint y: 90, endPoint x: 295, endPoint y: 89, distance: 18.7
click at [297, 89] on td "$34,246" at bounding box center [318, 91] width 43 height 10
click at [120, 34] on label "Traditional ($890,000)" at bounding box center [126, 35] width 49 height 6
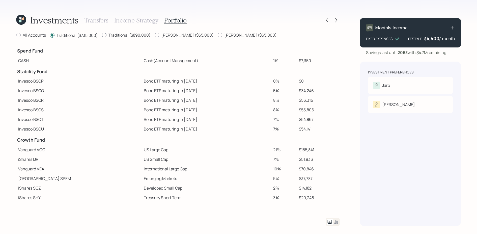
click at [102, 35] on input "Traditional ($890,000)" at bounding box center [102, 35] width 0 height 0
radio input "true"
radio input "false"
drag, startPoint x: 312, startPoint y: 91, endPoint x: 281, endPoint y: 93, distance: 31.1
click at [281, 93] on tr "Invesco BSCQ Bond ETF maturing in [DATE] 5% $41,468" at bounding box center [178, 91] width 324 height 10
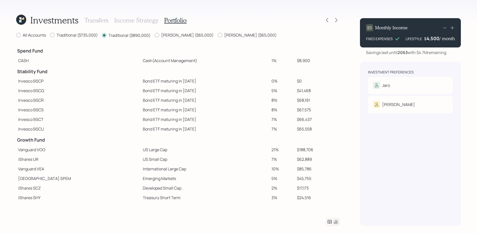
click at [297, 103] on td "$68,191" at bounding box center [317, 100] width 45 height 10
click at [328, 19] on icon at bounding box center [327, 20] width 2 height 4
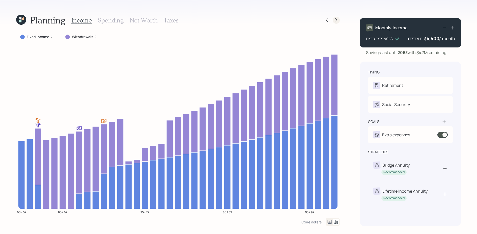
click at [335, 18] on icon at bounding box center [336, 20] width 2 height 4
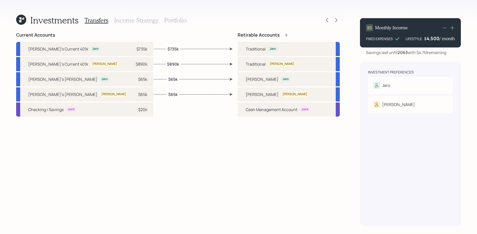
click at [168, 20] on h3 "Portfolio" at bounding box center [175, 20] width 22 height 7
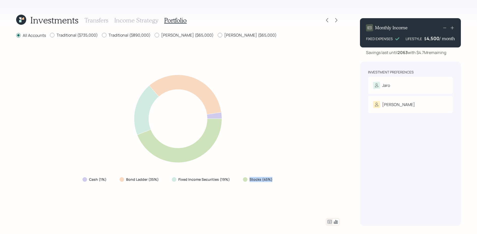
drag, startPoint x: 285, startPoint y: 187, endPoint x: 247, endPoint y: 177, distance: 39.8
click at [247, 177] on div "Cash (1%) Bond Ladder (35%) Fixed Income Securities (19%) Stocks (45%)" at bounding box center [178, 128] width 324 height 167
click at [82, 33] on label "Traditional ($735,000)" at bounding box center [74, 35] width 48 height 6
click at [50, 35] on input "Traditional ($735,000)" at bounding box center [50, 35] width 0 height 0
radio input "true"
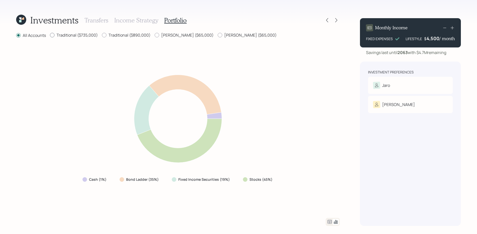
radio input "false"
click at [119, 33] on label "Traditional ($890,000)" at bounding box center [126, 35] width 49 height 6
click at [102, 35] on input "Traditional ($890,000)" at bounding box center [102, 35] width 0 height 0
radio input "true"
radio input "false"
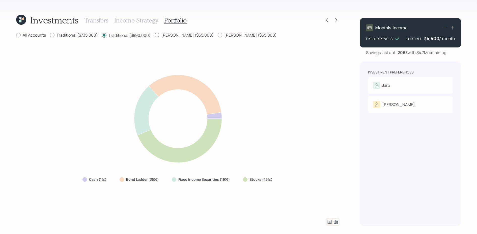
click at [173, 34] on label "[PERSON_NAME] ($65,000)" at bounding box center [184, 35] width 59 height 6
click at [155, 35] on input "[PERSON_NAME] ($65,000)" at bounding box center [154, 35] width 0 height 0
radio input "true"
radio input "false"
click at [218, 38] on div "[PERSON_NAME] ($65,000)" at bounding box center [247, 35] width 59 height 6
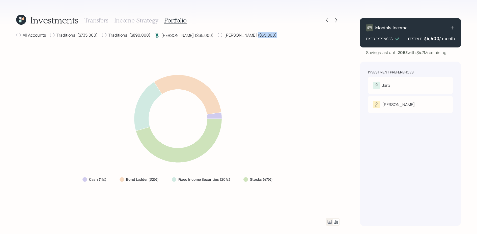
click at [218, 38] on div "[PERSON_NAME] ($65,000)" at bounding box center [247, 35] width 59 height 6
click at [218, 34] on label "[PERSON_NAME] ($65,000)" at bounding box center [247, 35] width 59 height 6
click at [218, 35] on input "[PERSON_NAME] ($65,000)" at bounding box center [218, 35] width 0 height 0
radio input "true"
radio input "false"
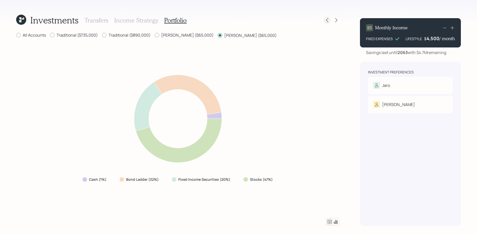
click at [329, 19] on icon at bounding box center [327, 20] width 5 height 5
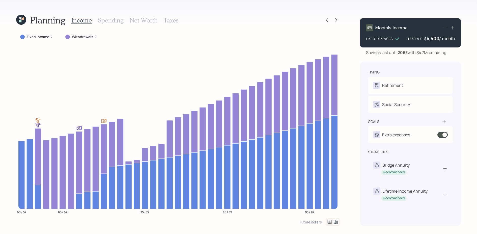
click at [168, 20] on h3 "Taxes" at bounding box center [171, 20] width 15 height 7
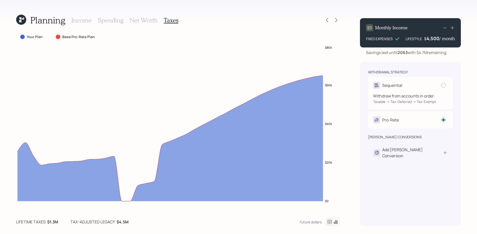
click at [438, 91] on div "Withdraw from accounts in order: Taxable → Tax-Deferred → Tax-Exempt" at bounding box center [410, 96] width 75 height 15
radio input "true"
radio input "false"
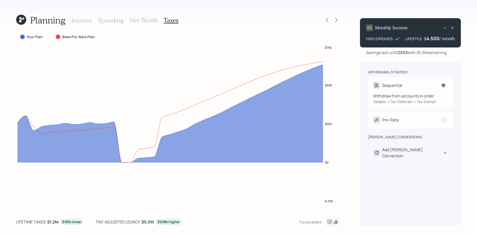
click at [444, 85] on div at bounding box center [443, 85] width 3 height 3
click at [441, 85] on input "radio" at bounding box center [441, 85] width 0 height 0
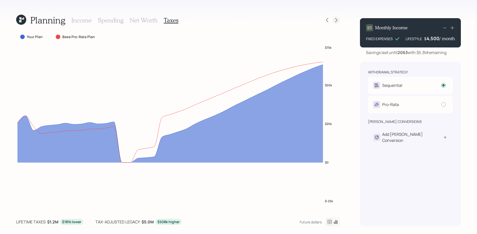
click at [338, 22] on icon at bounding box center [336, 20] width 5 height 5
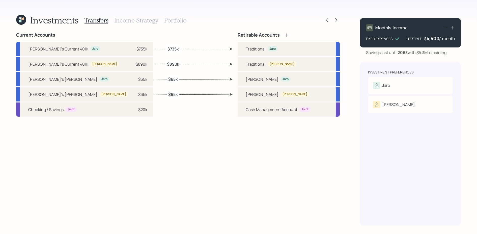
click at [178, 21] on h3 "Portfolio" at bounding box center [175, 20] width 22 height 7
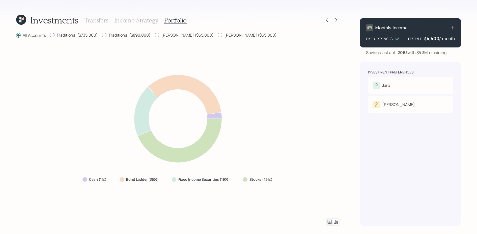
click at [91, 34] on label "Traditional ($735,000)" at bounding box center [74, 35] width 48 height 6
click at [50, 35] on input "Traditional ($735,000)" at bounding box center [50, 35] width 0 height 0
radio input "true"
radio input "false"
click at [114, 34] on label "Traditional ($890,000)" at bounding box center [126, 35] width 49 height 6
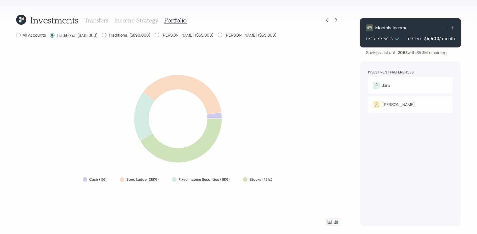
click at [102, 35] on input "Traditional ($890,000)" at bounding box center [102, 35] width 0 height 0
radio input "true"
radio input "false"
click at [183, 36] on label "[PERSON_NAME] ($65,000)" at bounding box center [184, 35] width 59 height 6
click at [155, 35] on input "[PERSON_NAME] ($65,000)" at bounding box center [154, 35] width 0 height 0
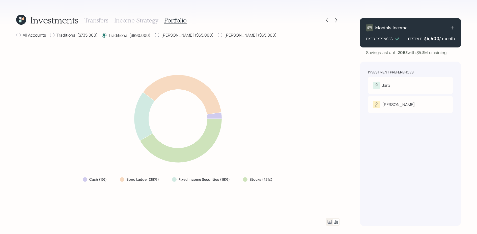
radio input "true"
radio input "false"
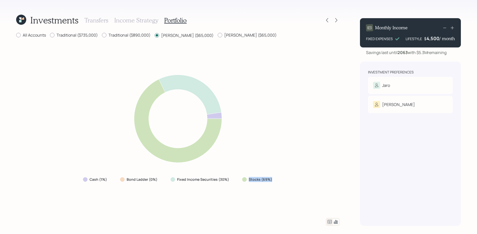
drag, startPoint x: 279, startPoint y: 181, endPoint x: 245, endPoint y: 181, distance: 34.3
click at [245, 181] on div "Cash (1%) Bond Ladder (0%) Fixed Income Securities (30%) Stocks (69%)" at bounding box center [178, 128] width 324 height 167
click at [327, 18] on icon at bounding box center [327, 20] width 5 height 5
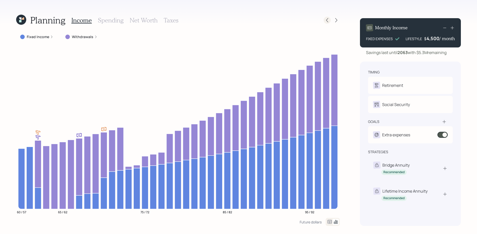
click at [324, 21] on div at bounding box center [327, 20] width 7 height 7
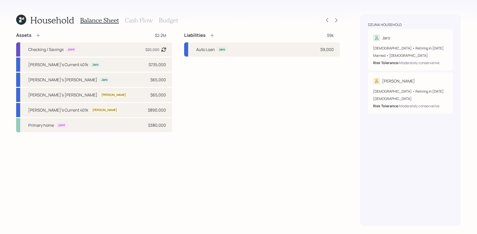
click at [332, 22] on div at bounding box center [332, 20] width 16 height 7
click at [336, 19] on icon at bounding box center [336, 20] width 5 height 5
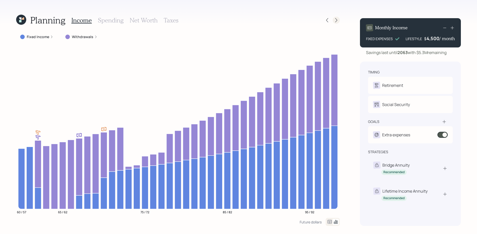
click at [335, 21] on icon at bounding box center [336, 20] width 5 height 5
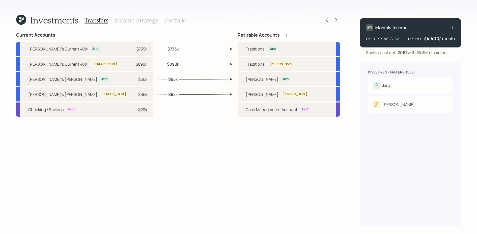
click at [161, 23] on div "Transfers Income Strategy Portfolio" at bounding box center [136, 20] width 102 height 12
click at [168, 20] on h3 "Portfolio" at bounding box center [175, 20] width 22 height 7
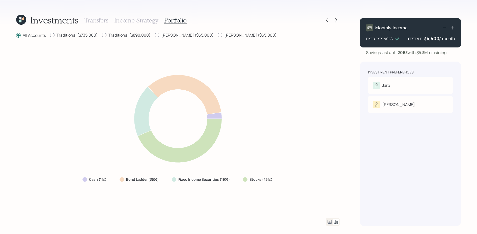
click at [85, 35] on label "Traditional ($735,000)" at bounding box center [74, 35] width 48 height 6
click at [50, 35] on input "Traditional ($735,000)" at bounding box center [50, 35] width 0 height 0
radio input "true"
radio input "false"
drag, startPoint x: 161, startPoint y: 178, endPoint x: 116, endPoint y: 182, distance: 45.1
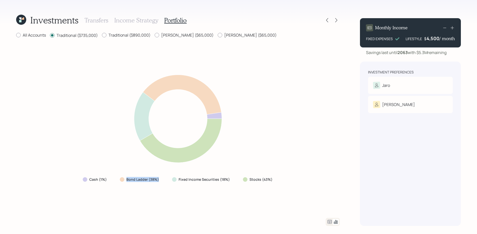
click at [116, 182] on div "Cash (1%) Bond Ladder (38%) Fixed Income Securities (18%) Stocks (43%)" at bounding box center [178, 179] width 199 height 9
drag, startPoint x: 278, startPoint y: 177, endPoint x: 240, endPoint y: 179, distance: 38.4
click at [240, 179] on div "Cash (1%) Bond Ladder (38%) Fixed Income Securities (18%) Stocks (43%)" at bounding box center [178, 128] width 324 height 167
click at [227, 175] on div "Fixed Income Securities (18%)" at bounding box center [201, 179] width 67 height 9
drag, startPoint x: 233, startPoint y: 179, endPoint x: 175, endPoint y: 180, distance: 57.8
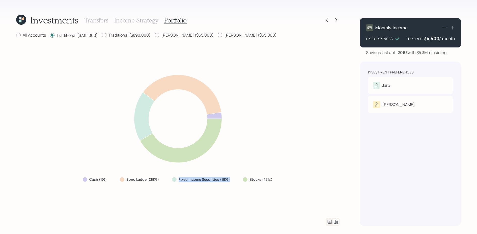
click at [175, 180] on div "Fixed Income Securities (18%)" at bounding box center [201, 179] width 67 height 9
click at [222, 184] on div "Cash (1%) Bond Ladder (38%) Fixed Income Securities (18%) Stocks (43%)" at bounding box center [178, 128] width 324 height 167
drag, startPoint x: 161, startPoint y: 180, endPoint x: 127, endPoint y: 180, distance: 33.6
click at [127, 180] on div "Bond Ladder (38%)" at bounding box center [140, 179] width 48 height 9
click at [338, 20] on icon at bounding box center [336, 20] width 5 height 5
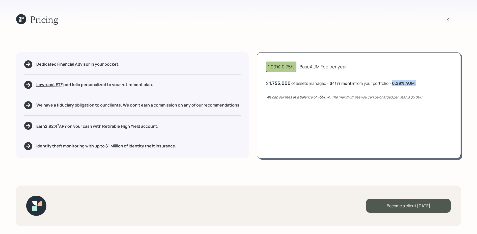
drag, startPoint x: 430, startPoint y: 86, endPoint x: 394, endPoint y: 84, distance: 35.7
click at [394, 84] on div "$ 1,755,000 of assets managed ≈ $417 / month from your portfolio ≈ 0.29 % AUM ." at bounding box center [359, 83] width 186 height 6
click at [447, 22] on div at bounding box center [448, 19] width 7 height 7
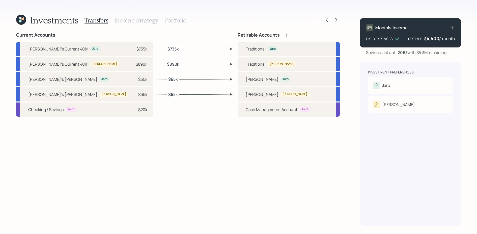
click at [171, 19] on h3 "Portfolio" at bounding box center [175, 20] width 22 height 7
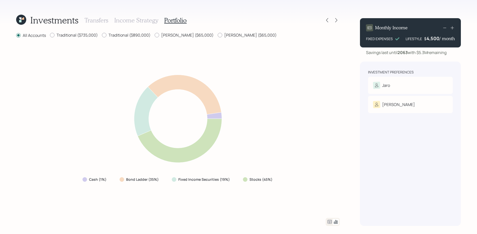
click at [327, 211] on icon at bounding box center [330, 222] width 6 height 6
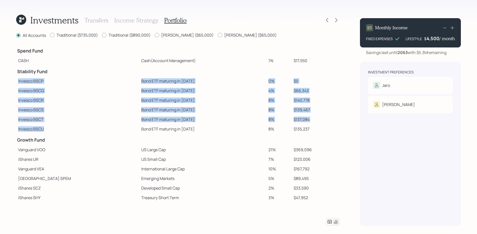
drag, startPoint x: 48, startPoint y: 127, endPoint x: 18, endPoint y: 82, distance: 54.9
click at [18, 82] on tbody "Spend Fund CASH Cash (Account Management) 1% $17,550 Stability Fund Invesco BSC…" at bounding box center [178, 157] width 324 height 225
click at [76, 109] on td "Invesco BSCS" at bounding box center [77, 110] width 123 height 10
